Goal: Task Accomplishment & Management: Use online tool/utility

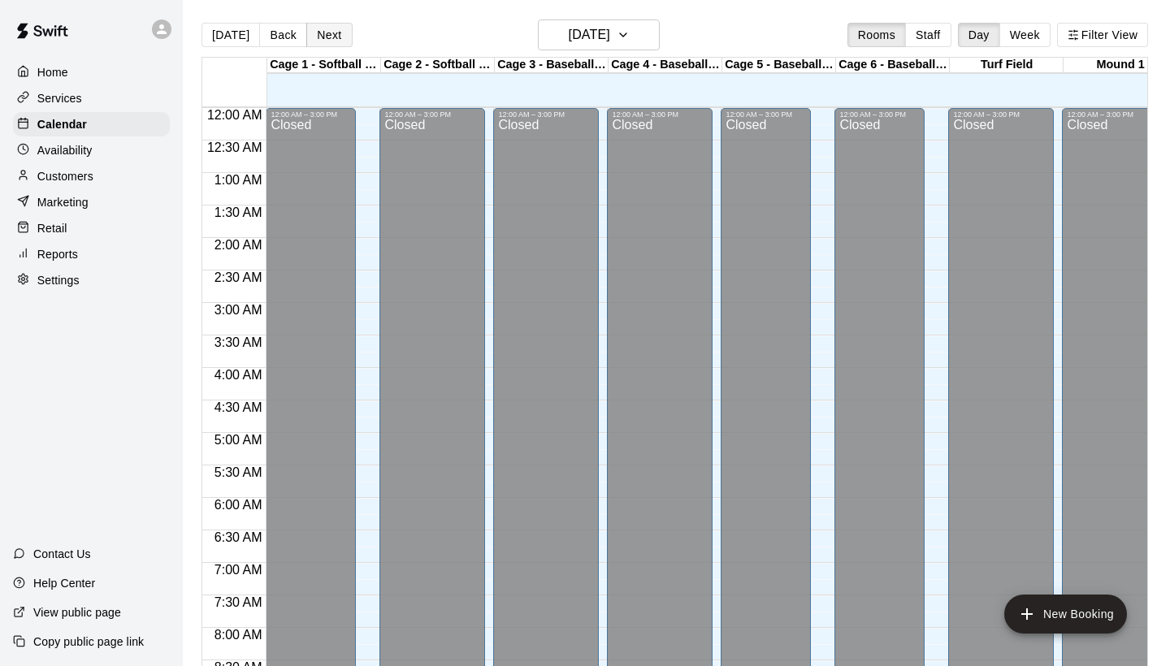
scroll to position [984, 0]
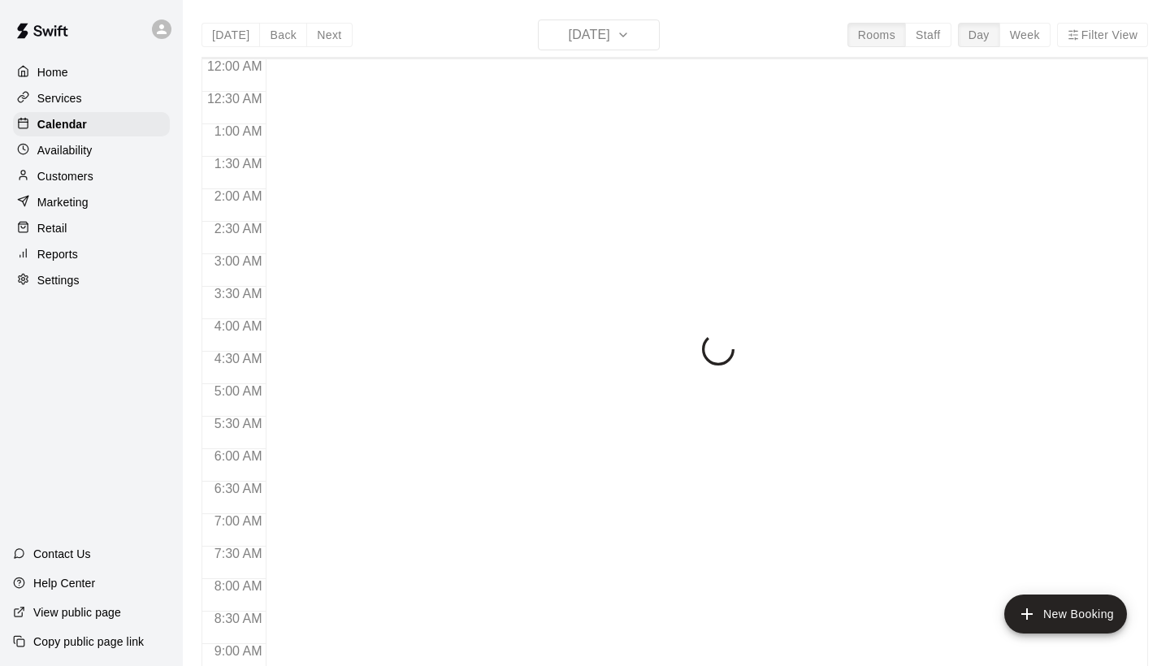
scroll to position [935, 0]
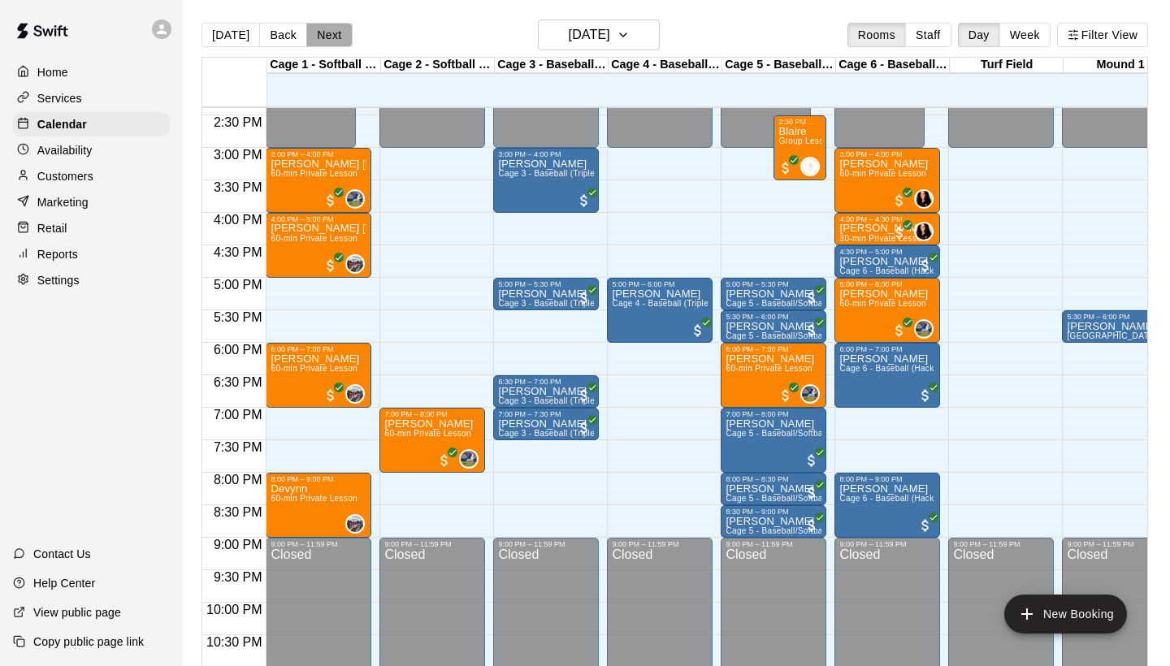
click at [336, 27] on button "Next" at bounding box center [329, 35] width 46 height 24
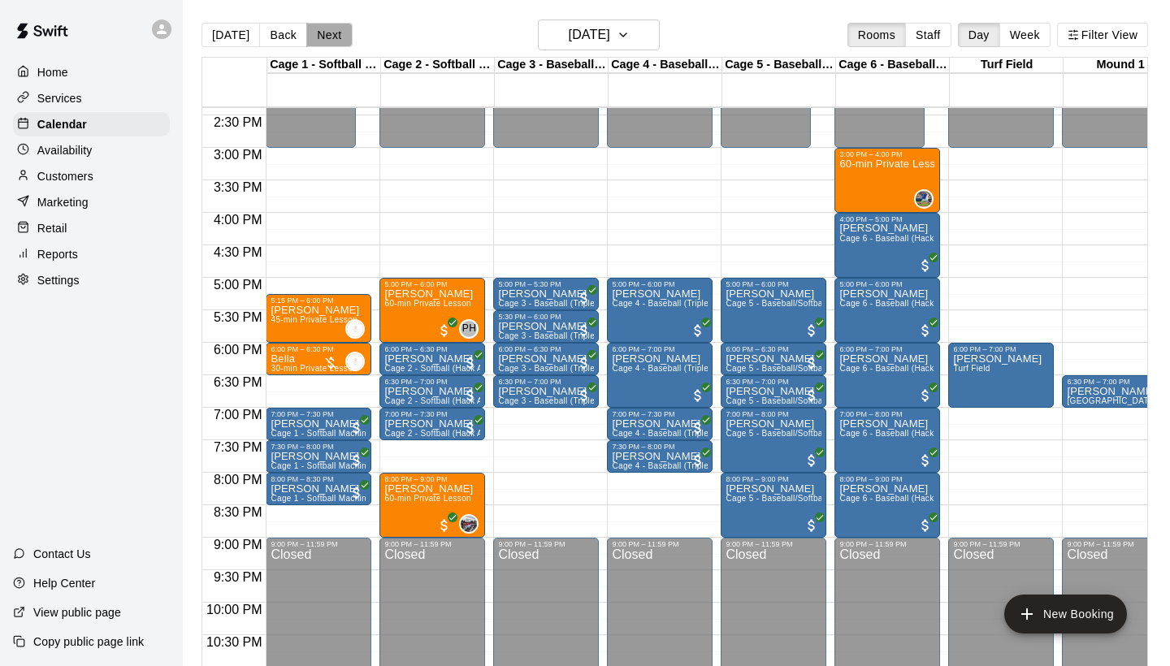
click at [340, 33] on button "Next" at bounding box center [329, 35] width 46 height 24
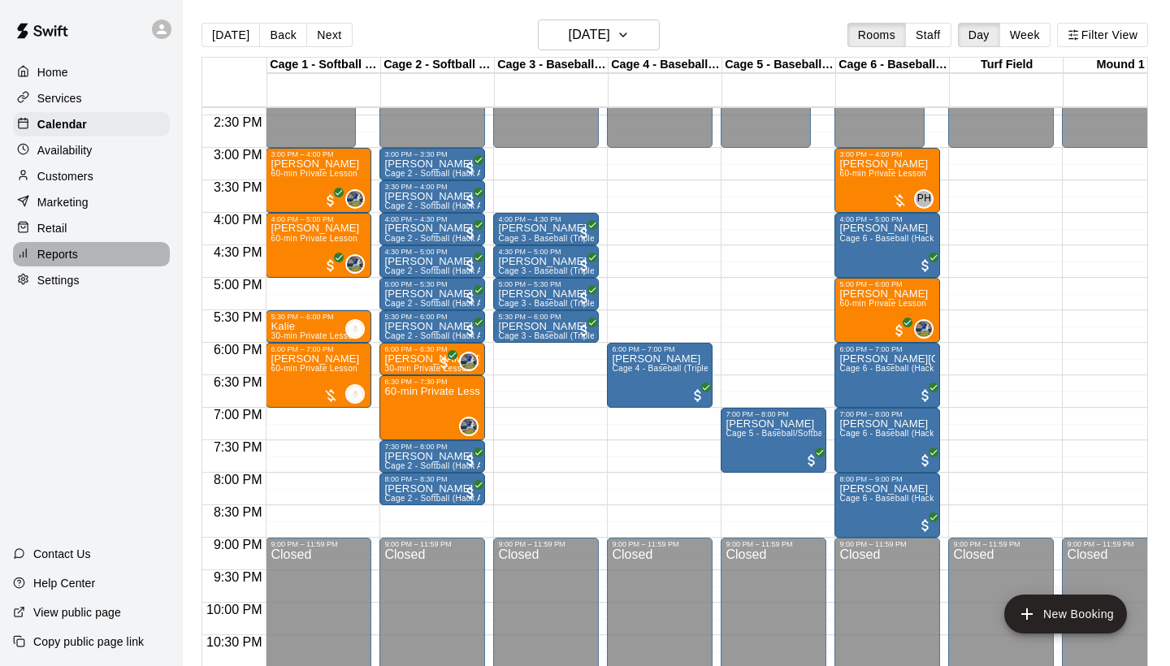
click at [104, 246] on div "Reports" at bounding box center [91, 254] width 157 height 24
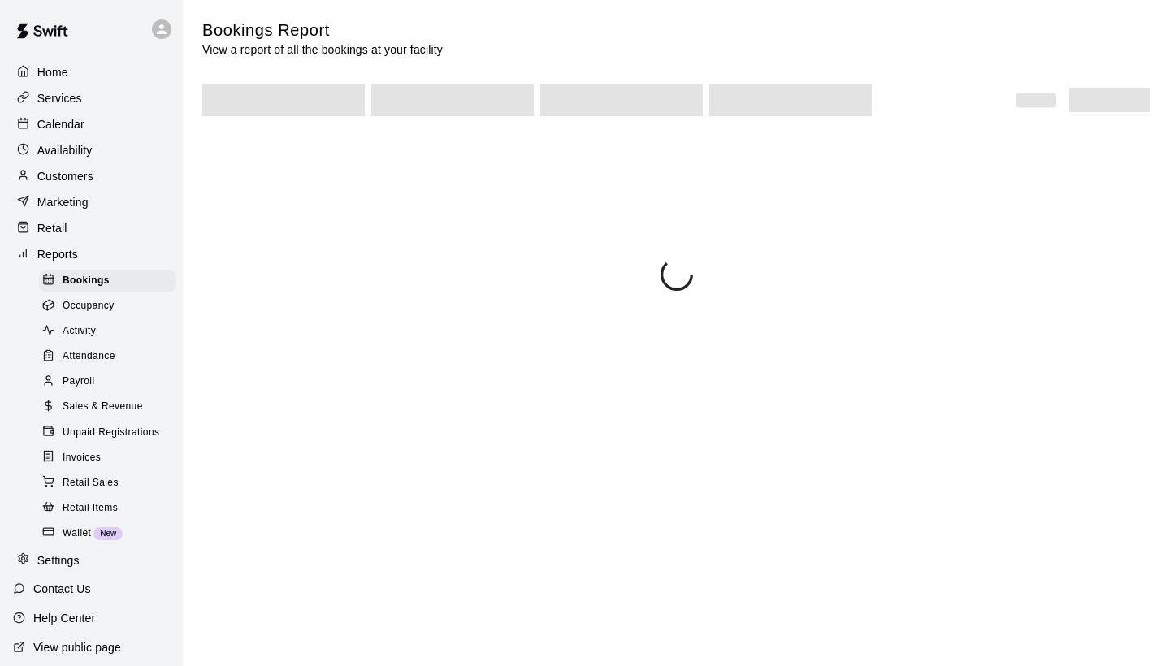
click at [108, 403] on span "Sales & Revenue" at bounding box center [103, 407] width 80 height 16
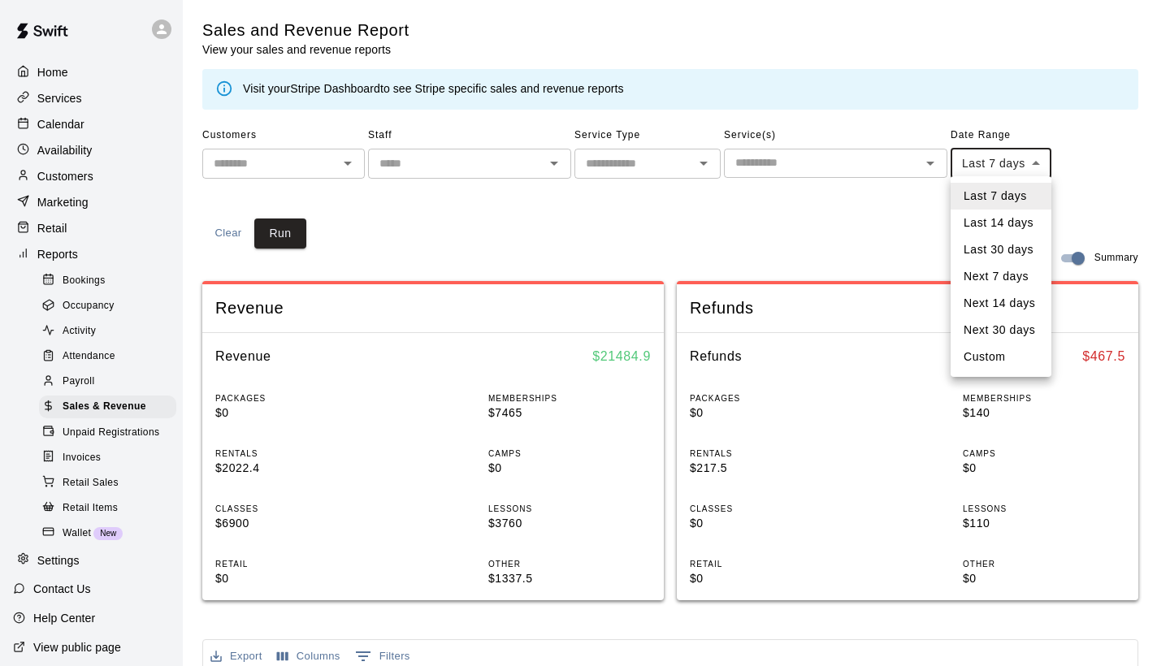
click at [978, 175] on body "Home Services Calendar Availability Customers Marketing Retail Reports Bookings…" at bounding box center [585, 607] width 1170 height 1215
click at [893, 205] on div at bounding box center [585, 333] width 1170 height 666
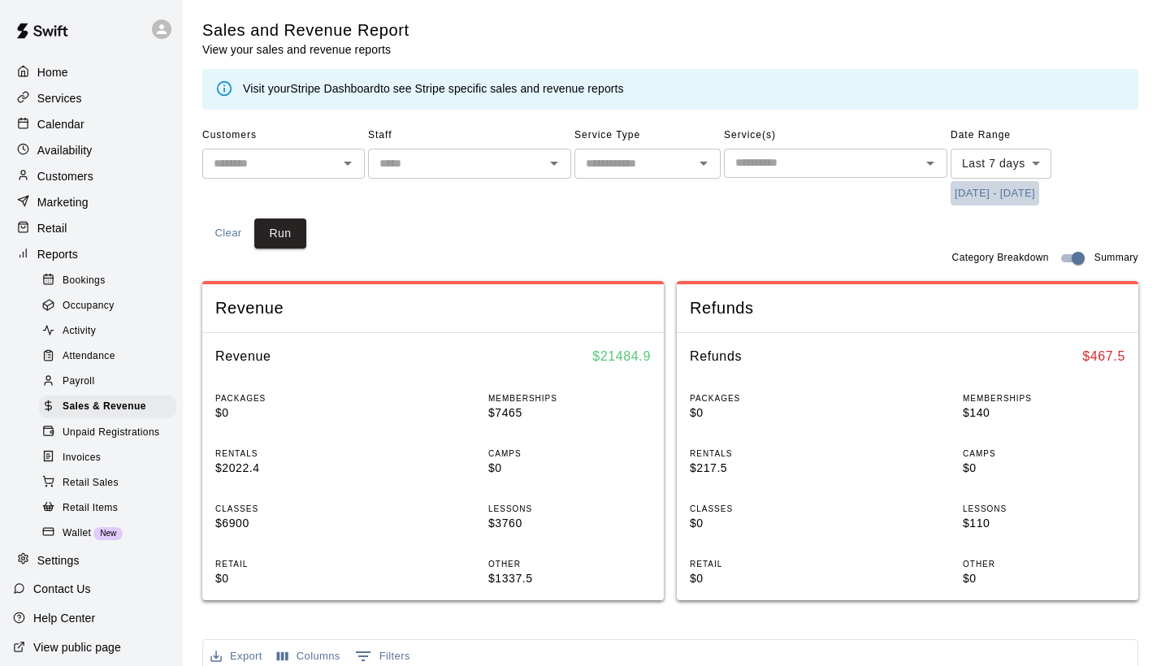
click at [963, 195] on button "8/6/2025 - 8/13/2025" at bounding box center [995, 193] width 89 height 25
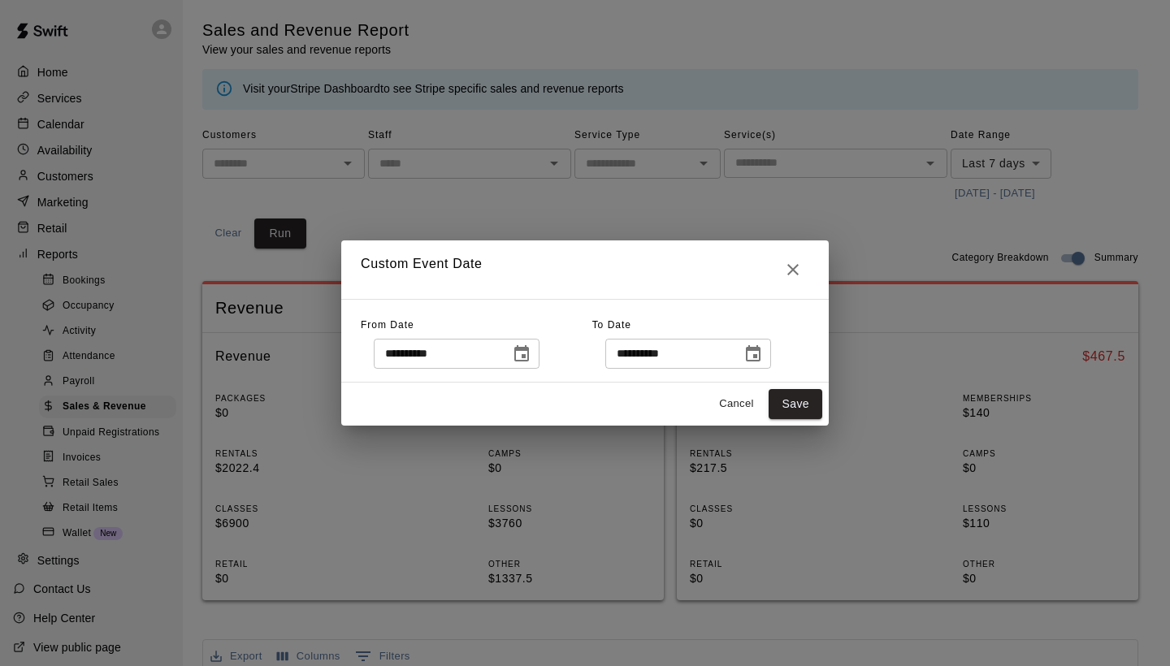
click at [538, 359] on button "Choose date, selected date is Aug 6, 2025" at bounding box center [522, 354] width 33 height 33
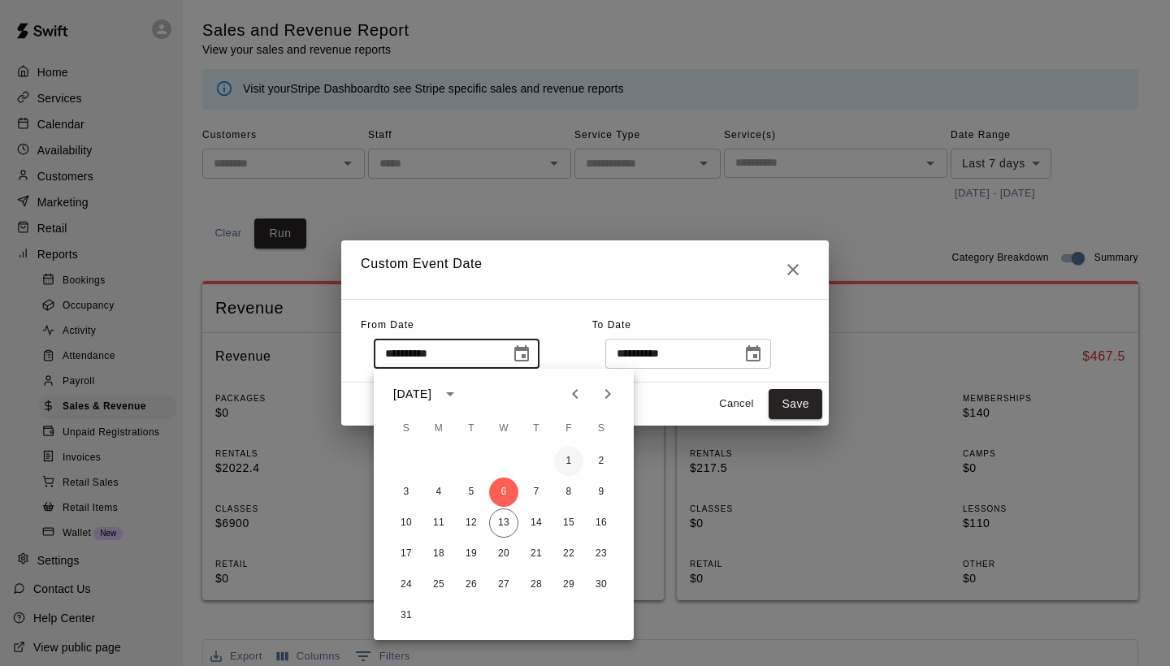
click at [564, 453] on button "1" at bounding box center [568, 461] width 29 height 29
type input "**********"
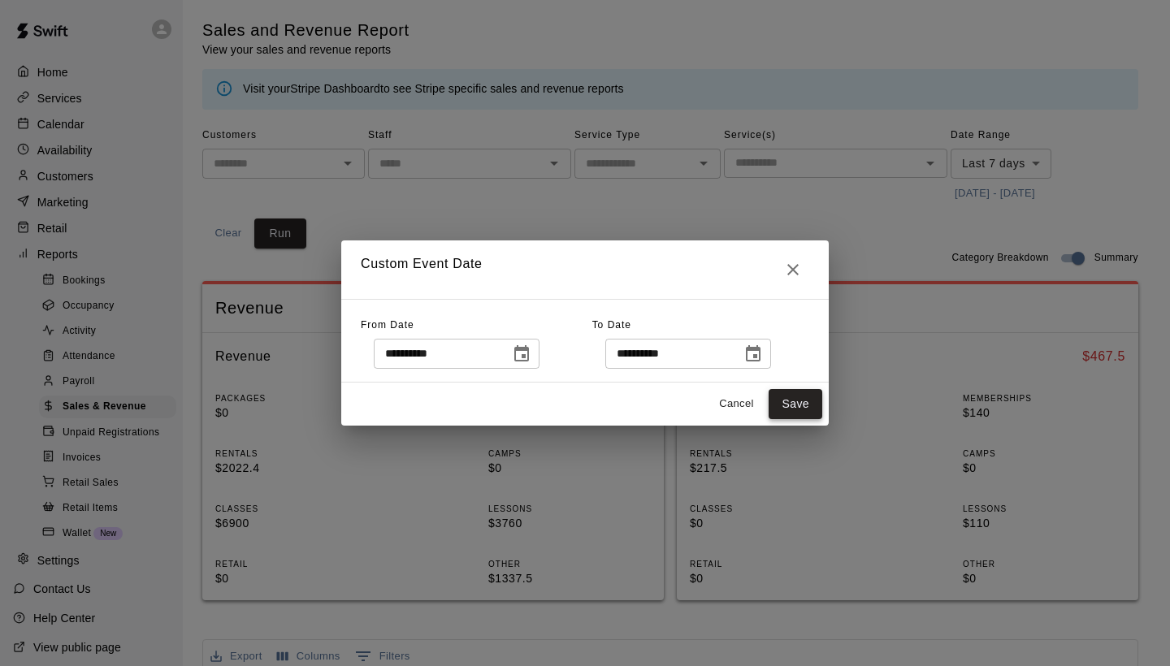
click at [805, 393] on button "Save" at bounding box center [796, 404] width 54 height 30
type input "******"
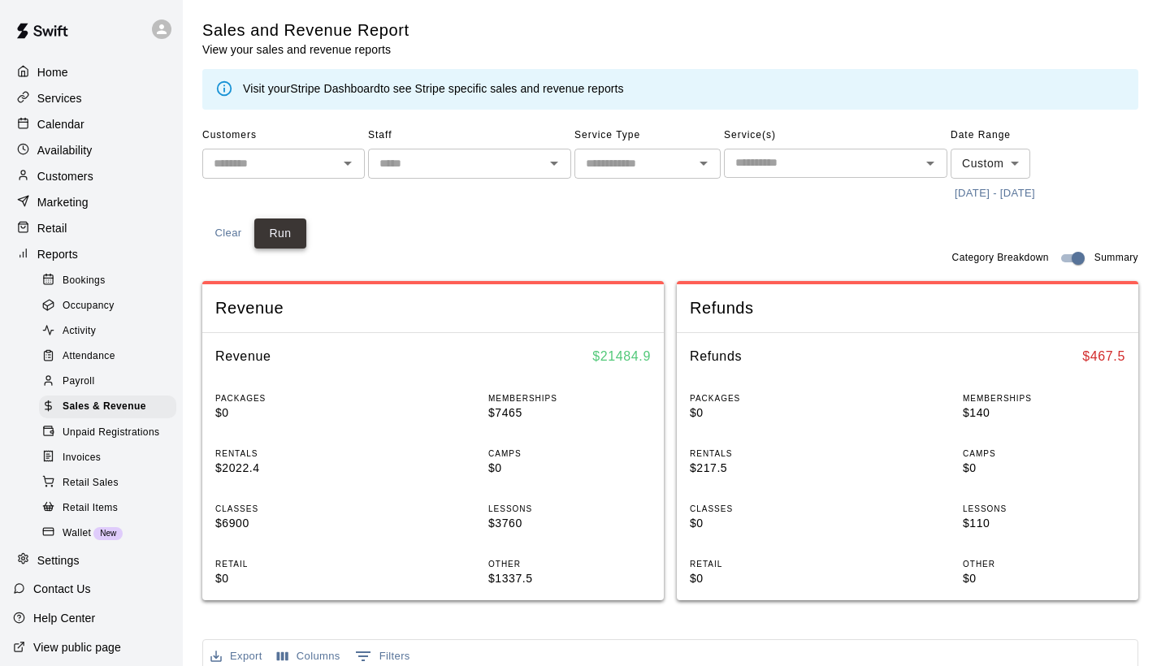
click at [284, 233] on button "Run" at bounding box center [280, 234] width 52 height 30
click at [97, 120] on div "Calendar" at bounding box center [91, 124] width 157 height 24
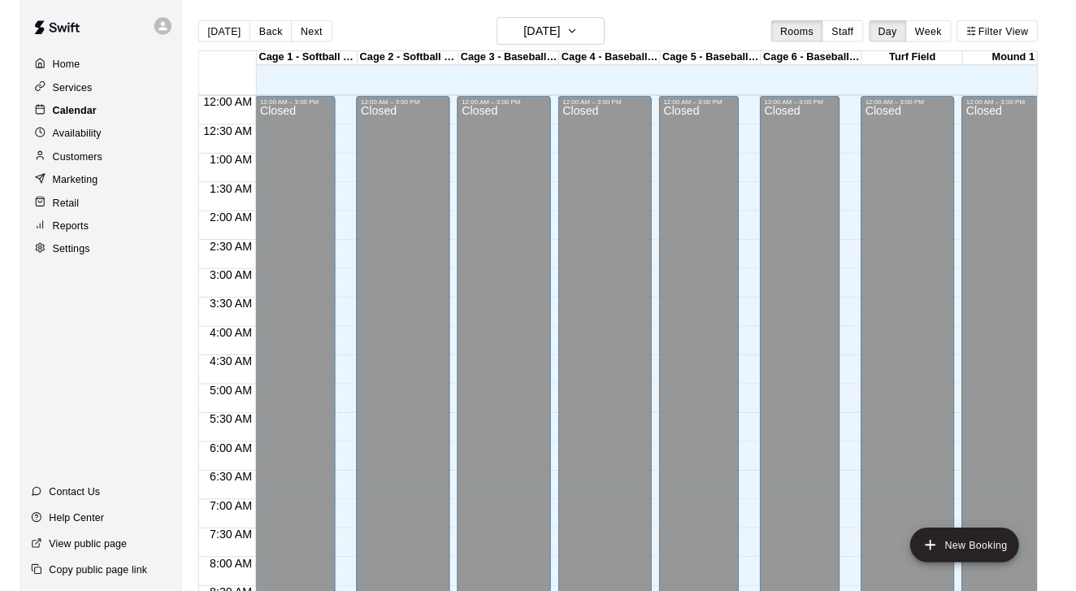
scroll to position [935, 0]
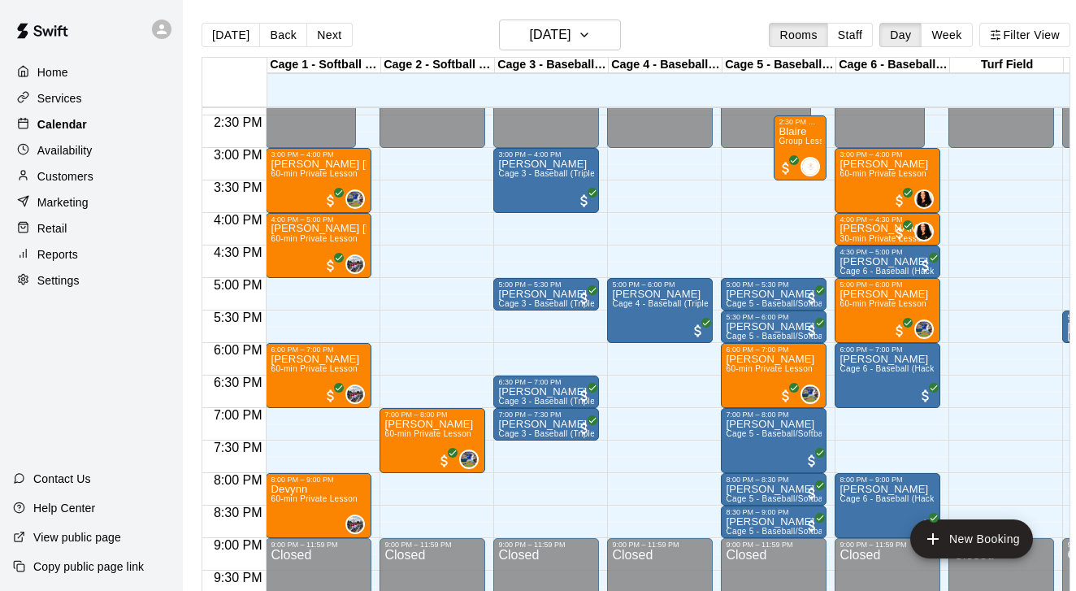
click at [35, 118] on div at bounding box center [27, 124] width 20 height 15
click at [334, 28] on button "Next" at bounding box center [329, 35] width 46 height 24
